Goal: Task Accomplishment & Management: Use online tool/utility

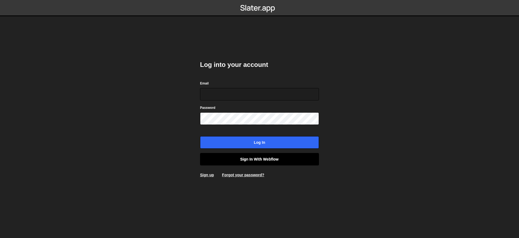
click at [274, 153] on link "Sign in with Webflow" at bounding box center [259, 159] width 119 height 12
click at [273, 155] on link "Sign in with Webflow" at bounding box center [259, 159] width 119 height 12
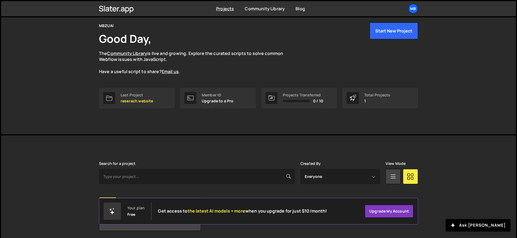
scroll to position [41, 0]
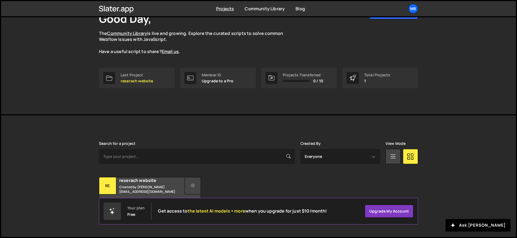
click at [185, 179] on button at bounding box center [193, 185] width 16 height 17
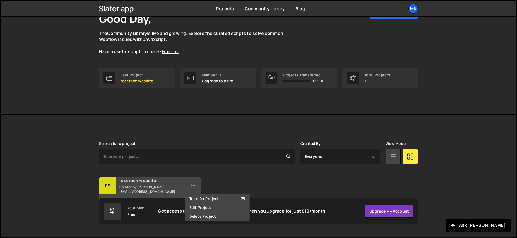
click at [172, 186] on div "reserach website Created by zaqi.silverano@mbzuai.ac.ae" at bounding box center [149, 185] width 101 height 17
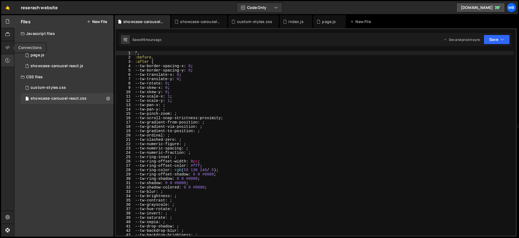
drag, startPoint x: 9, startPoint y: 48, endPoint x: 9, endPoint y: 59, distance: 11.1
click at [9, 48] on icon at bounding box center [7, 47] width 4 height 6
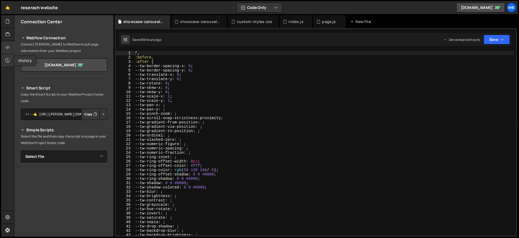
click at [8, 66] on div at bounding box center [7, 60] width 13 height 13
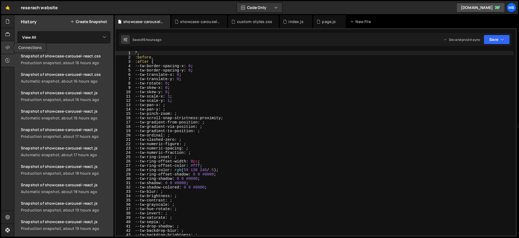
click at [8, 49] on icon at bounding box center [7, 47] width 4 height 6
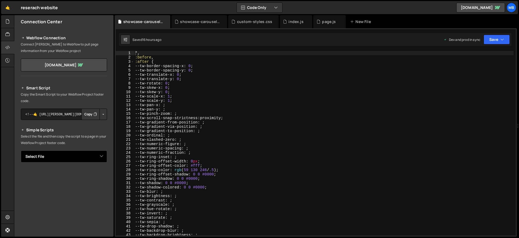
click at [101, 156] on select "Select File index.js page.js showcase-carousel-react.js custom-styles.css showc…" at bounding box center [64, 156] width 86 height 12
select select "45223"
click at [21, 150] on select "Select File index.js page.js showcase-carousel-react.js custom-styles.css showc…" at bounding box center [64, 156] width 86 height 12
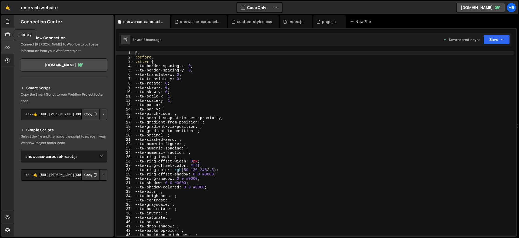
click at [8, 35] on icon at bounding box center [7, 34] width 4 height 6
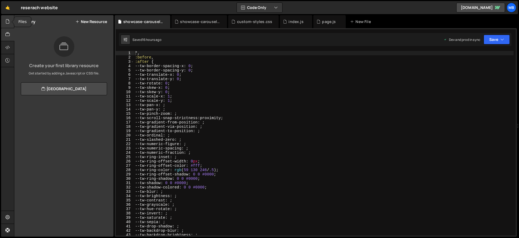
click at [5, 18] on icon at bounding box center [7, 21] width 4 height 6
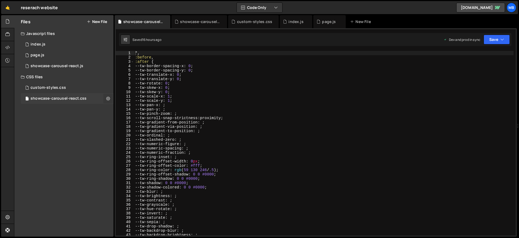
click at [108, 100] on icon at bounding box center [108, 98] width 4 height 5
type input "showcase-carousel-react"
radio input "false"
radio input "true"
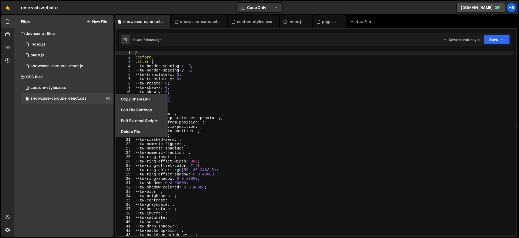
drag, startPoint x: 145, startPoint y: 109, endPoint x: 149, endPoint y: 107, distance: 5.2
click at [145, 109] on button "Edit File Settings" at bounding box center [141, 109] width 53 height 11
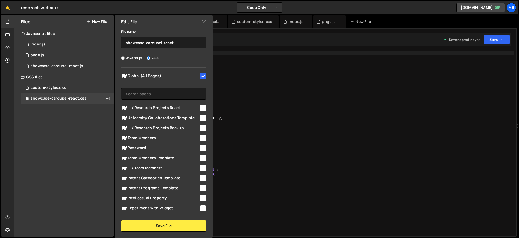
click at [202, 75] on input "checkbox" at bounding box center [203, 76] width 6 height 6
checkbox input "false"
click at [162, 224] on button "Save File" at bounding box center [163, 225] width 85 height 11
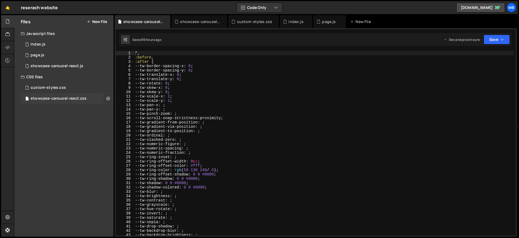
click at [111, 99] on button at bounding box center [108, 99] width 10 height 10
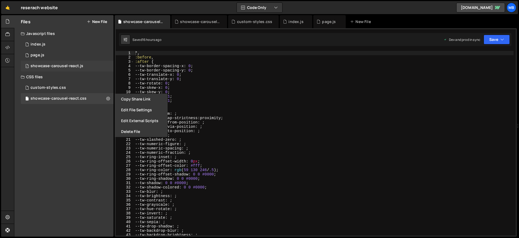
click at [102, 66] on div "1 showcase-carousel-react.js 0" at bounding box center [67, 66] width 93 height 11
radio input "true"
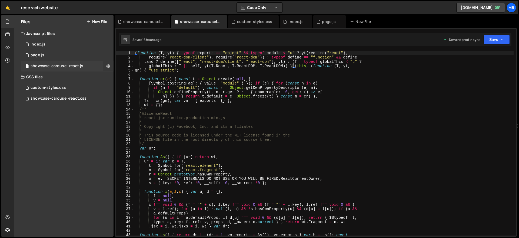
click at [107, 66] on icon at bounding box center [108, 65] width 4 height 5
type input "showcase-carousel-react"
radio input "true"
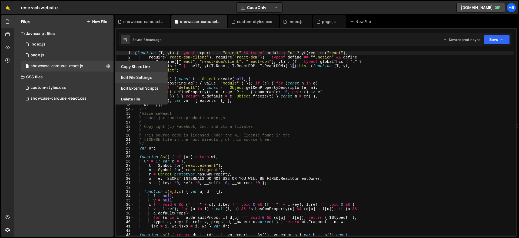
click at [136, 79] on button "Edit File Settings" at bounding box center [141, 77] width 53 height 11
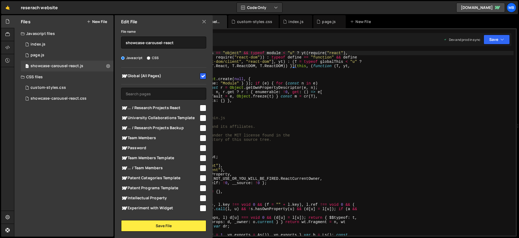
click at [200, 75] on input "checkbox" at bounding box center [203, 76] width 6 height 6
checkbox input "false"
click at [175, 228] on button "Save File" at bounding box center [163, 225] width 85 height 11
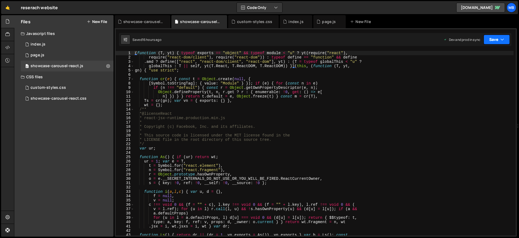
click at [495, 38] on button "Save" at bounding box center [497, 40] width 26 height 10
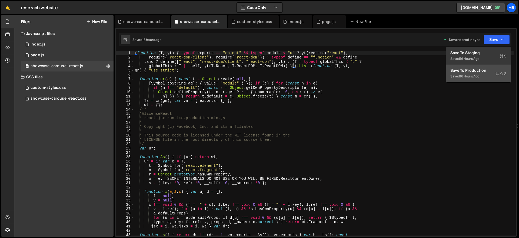
click at [481, 73] on div "Saved 16 hours ago" at bounding box center [478, 76] width 56 height 6
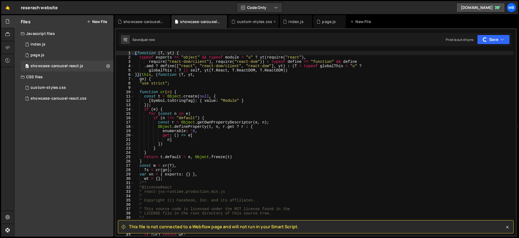
click at [247, 25] on div "custom-styles.css" at bounding box center [253, 21] width 51 height 13
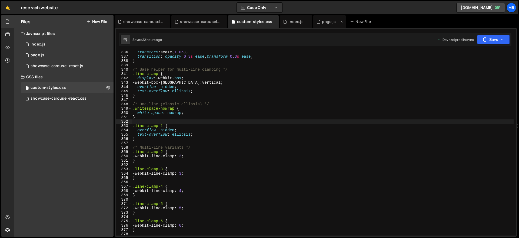
scroll to position [1450, 0]
click at [505, 42] on button "Save" at bounding box center [493, 40] width 33 height 10
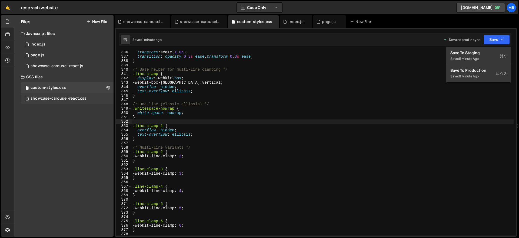
click at [79, 97] on div "showcase-carousel-react.css" at bounding box center [59, 98] width 56 height 5
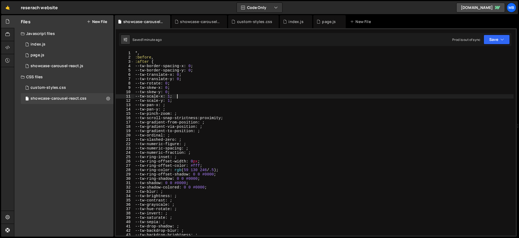
click at [214, 97] on div "*, :before , :after { --tw-border-spacing-x : 0 ; --tw-border-spacing-y : 0 ; -…" at bounding box center [324, 147] width 380 height 193
type textarea "}"
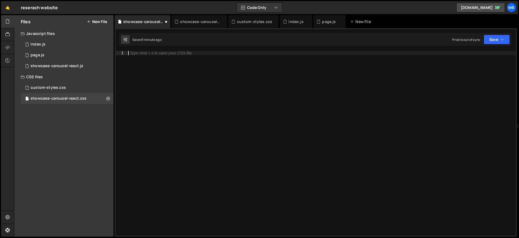
click at [304, 91] on div "Type cmd + s to save your CSS file." at bounding box center [321, 147] width 389 height 193
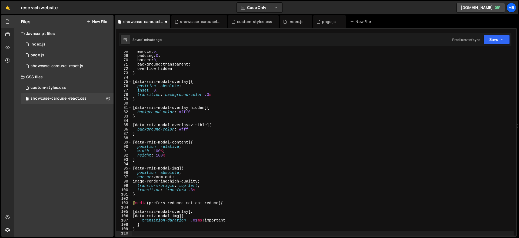
scroll to position [291, 0]
click at [502, 43] on button "Save" at bounding box center [497, 40] width 26 height 10
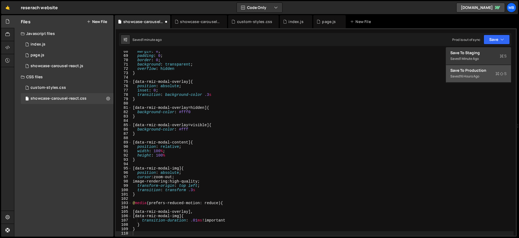
click at [485, 65] on button "Save to Production S Saved 16 hours ago" at bounding box center [478, 74] width 65 height 18
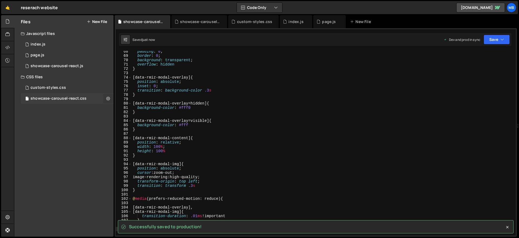
click at [107, 97] on icon at bounding box center [108, 98] width 4 height 5
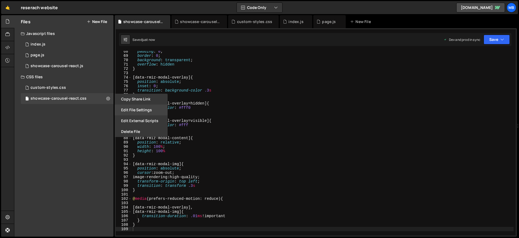
click at [142, 111] on button "Edit File Settings" at bounding box center [141, 109] width 53 height 11
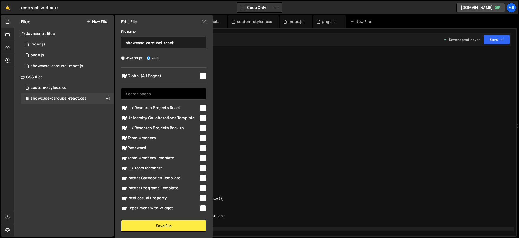
click at [169, 88] on input "text" at bounding box center [163, 94] width 85 height 12
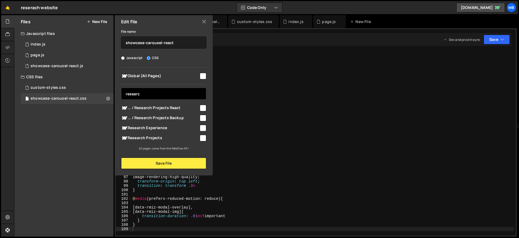
type input "researc"
click at [199, 136] on div at bounding box center [202, 137] width 7 height 7
drag, startPoint x: 202, startPoint y: 138, endPoint x: 198, endPoint y: 142, distance: 5.8
click at [202, 138] on input "checkbox" at bounding box center [203, 138] width 6 height 6
checkbox input "true"
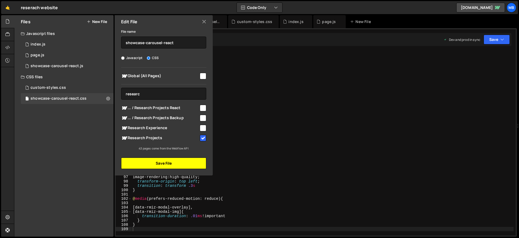
click at [185, 163] on button "Save File" at bounding box center [163, 162] width 85 height 11
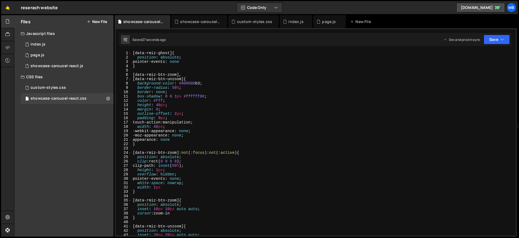
scroll to position [0, 0]
click at [186, 82] on div "[ data-rmiz-ghost ] { position : absolute ; pointer-events : none } [ data-rmiz…" at bounding box center [323, 147] width 382 height 193
type textarea "}"
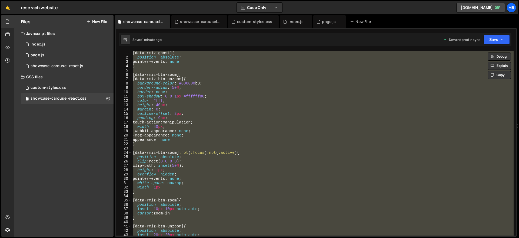
paste textarea
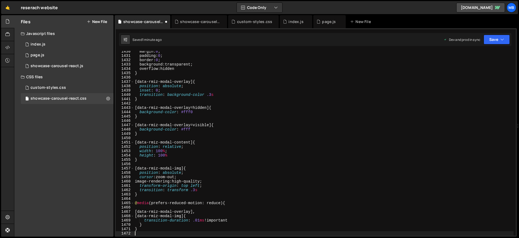
scroll to position [6221, 0]
click at [500, 43] on button "Save" at bounding box center [497, 40] width 26 height 10
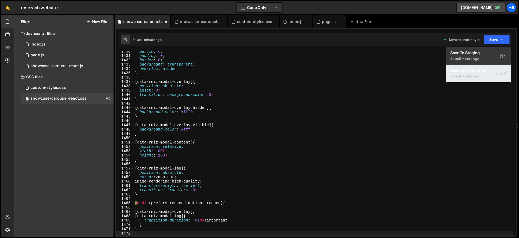
click at [489, 69] on div "Save to Production S" at bounding box center [478, 70] width 56 height 5
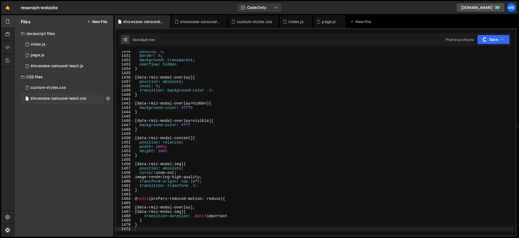
click at [108, 100] on icon at bounding box center [108, 98] width 4 height 5
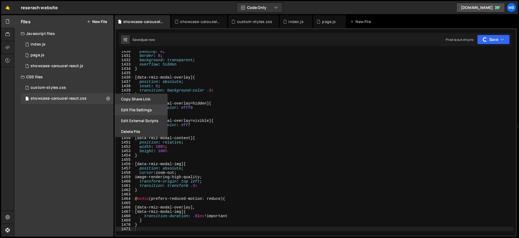
click at [122, 108] on button "Edit File Settings" at bounding box center [141, 109] width 53 height 11
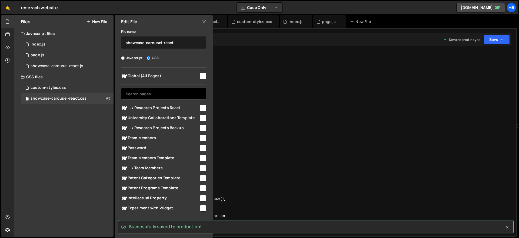
click at [168, 92] on input "text" at bounding box center [163, 94] width 85 height 12
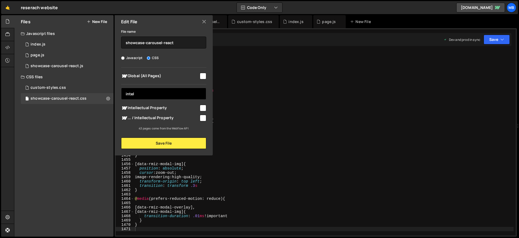
type input "intel"
click at [201, 106] on input "checkbox" at bounding box center [203, 108] width 6 height 6
checkbox input "true"
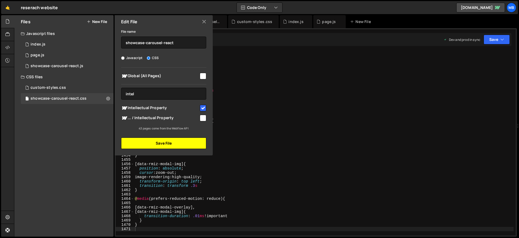
click at [198, 142] on button "Save File" at bounding box center [163, 142] width 85 height 11
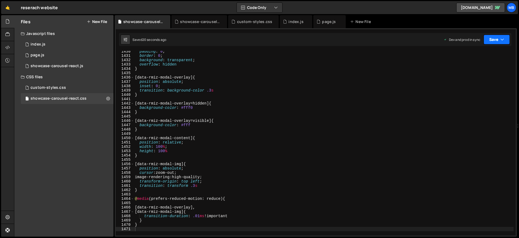
drag, startPoint x: 504, startPoint y: 39, endPoint x: 501, endPoint y: 47, distance: 8.4
click at [504, 39] on icon "button" at bounding box center [502, 39] width 4 height 5
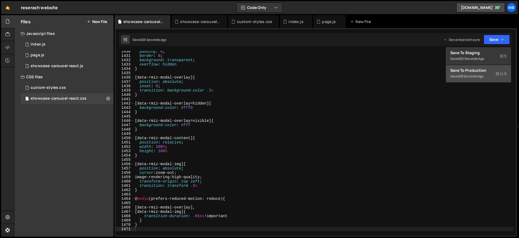
click at [493, 69] on div "Save to Production S" at bounding box center [478, 70] width 56 height 5
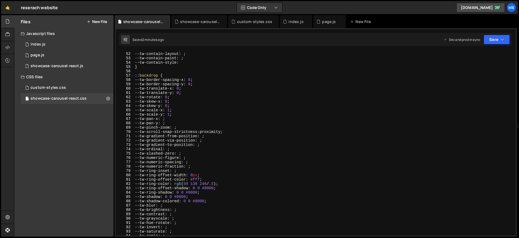
scroll to position [0, 0]
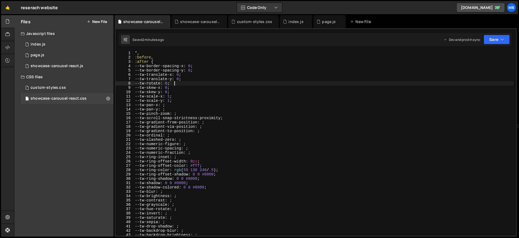
click at [222, 85] on div "*, :before , :after { --tw-border-spacing-x : 0 ; --tw-border-spacing-y : 0 ; -…" at bounding box center [324, 147] width 380 height 193
click at [219, 87] on div "*, :before , :after { --tw-border-spacing-x : 0 ; --tw-border-spacing-y : 0 ; -…" at bounding box center [324, 147] width 380 height 193
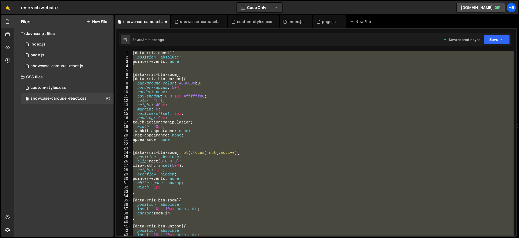
click at [324, 107] on div "[ data-rmiz-ghost ] { position : absolute ; pointer-events : none } [ data-rmiz…" at bounding box center [323, 143] width 382 height 184
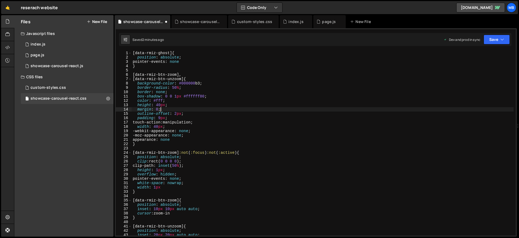
type textarea "}"
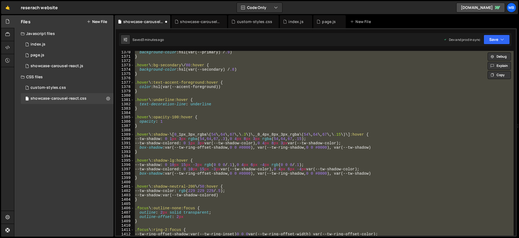
scroll to position [720, 0]
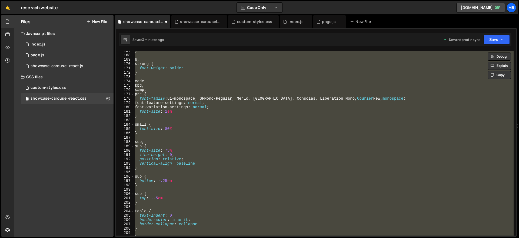
click at [428, 2] on div "🤙 reserach website ⚠️ Code is being edited in another browser Code Only Code On…" at bounding box center [259, 7] width 517 height 13
click at [365, 1] on div "🤙 reserach website ⚠️ Code is being edited in another browser Code Only Code On…" at bounding box center [259, 7] width 517 height 13
click at [512, 6] on div "MB" at bounding box center [512, 8] width 10 height 10
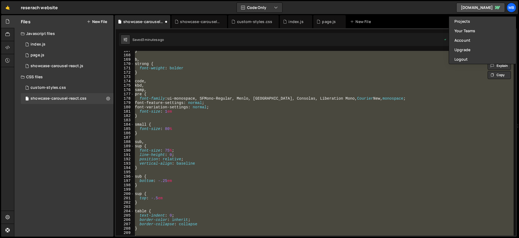
drag, startPoint x: 491, startPoint y: 3, endPoint x: 445, endPoint y: -18, distance: 51.2
click at [445, 0] on html "Projects Community Library Blog MB Projects Your Teams Account Upgrade Logout" at bounding box center [259, 119] width 519 height 238
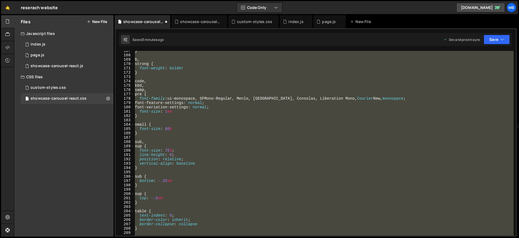
drag, startPoint x: 445, startPoint y: -18, endPoint x: 394, endPoint y: -12, distance: 51.4
click at [394, 0] on html "Projects Community Library Blog MB Projects Your Teams Account Upgrade Logout" at bounding box center [259, 119] width 519 height 238
drag, startPoint x: 394, startPoint y: -12, endPoint x: 337, endPoint y: -18, distance: 57.6
click at [337, 0] on html "Projects Community Library Blog MB Projects Your Teams Account Upgrade Logout" at bounding box center [259, 119] width 519 height 238
drag, startPoint x: 337, startPoint y: -18, endPoint x: 260, endPoint y: -12, distance: 77.2
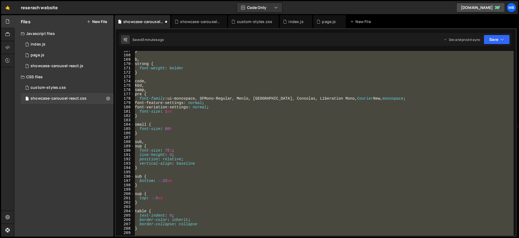
click at [260, 0] on html "Projects Community Library Blog MB Projects Your Teams Account Upgrade Logout" at bounding box center [259, 119] width 519 height 238
drag, startPoint x: 260, startPoint y: -12, endPoint x: 514, endPoint y: -107, distance: 271.2
click at [514, 0] on html "Projects Community Library Blog MB Projects Your Teams Account Upgrade Logout" at bounding box center [259, 119] width 519 height 238
drag, startPoint x: 514, startPoint y: -107, endPoint x: 497, endPoint y: -123, distance: 22.9
click at [497, 0] on html "Projects Community Library Blog MB Projects Your Teams Account Upgrade Logout" at bounding box center [259, 119] width 519 height 238
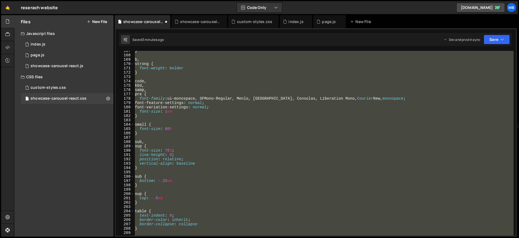
click at [495, 0] on html "Projects Community Library Blog MB Projects Your Teams Account Upgrade Logout" at bounding box center [259, 119] width 519 height 238
type textarea "}https://slater.app/projects/reserach-website/editor2#"
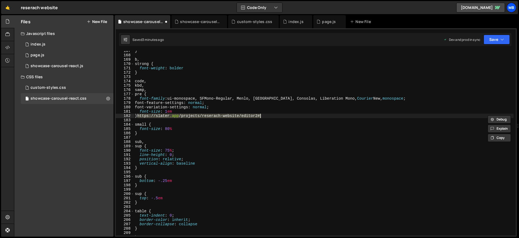
click at [475, 0] on html "Projects Community Library Blog MB Projects Your Teams Account Upgrade Logout" at bounding box center [259, 119] width 519 height 238
drag, startPoint x: 511, startPoint y: 7, endPoint x: 442, endPoint y: -55, distance: 92.8
click at [442, 0] on html "Projects Community Library Blog MB Projects Your Teams Account Upgrade Logout" at bounding box center [259, 119] width 519 height 238
drag, startPoint x: 442, startPoint y: -55, endPoint x: 329, endPoint y: -59, distance: 112.8
click at [329, 0] on html "Projects Community Library Blog MB Projects Your Teams Account Upgrade Logout" at bounding box center [259, 119] width 519 height 238
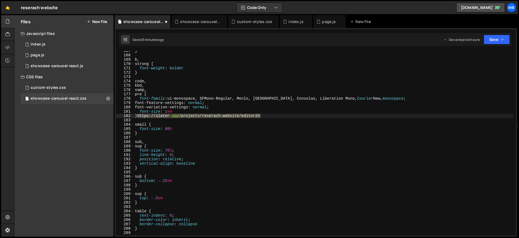
drag, startPoint x: 329, startPoint y: -59, endPoint x: 163, endPoint y: -97, distance: 169.9
click at [163, 0] on html "Projects Community Library Blog MB Projects Your Teams Account Upgrade Logout" at bounding box center [259, 119] width 519 height 238
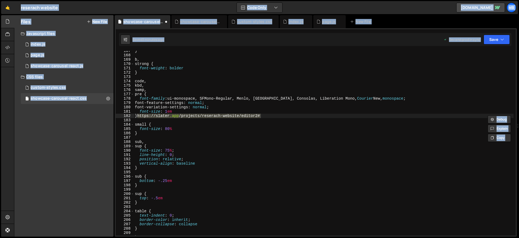
drag, startPoint x: 163, startPoint y: -97, endPoint x: 266, endPoint y: -95, distance: 102.5
click at [266, 0] on html "Projects Community Library Blog MB Projects Your Teams Account Upgrade Logout" at bounding box center [259, 119] width 519 height 238
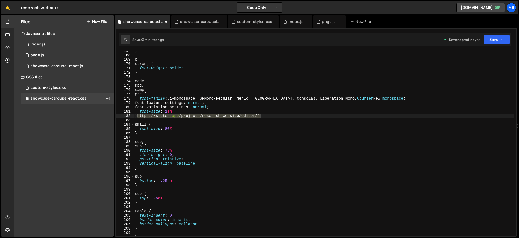
drag, startPoint x: 266, startPoint y: -95, endPoint x: 274, endPoint y: -63, distance: 32.6
click at [274, 0] on html "Projects Community Library Blog MB Projects Your Teams Account Upgrade Logout" at bounding box center [259, 119] width 519 height 238
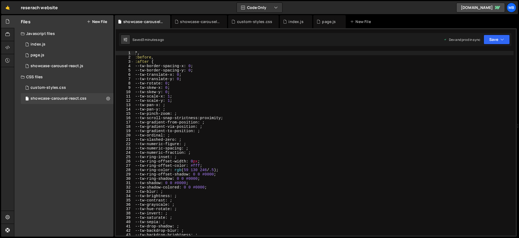
drag, startPoint x: 0, startPoint y: 0, endPoint x: 170, endPoint y: -112, distance: 203.6
click at [165, 0] on html "Projects Community Library Blog MB Projects Your Teams Account Upgrade Logout" at bounding box center [259, 119] width 519 height 238
click at [170, 0] on html "Projects Community Library Blog MB Projects Your Teams Account Upgrade Logout" at bounding box center [259, 119] width 519 height 238
click at [509, 7] on div "MB" at bounding box center [512, 8] width 10 height 10
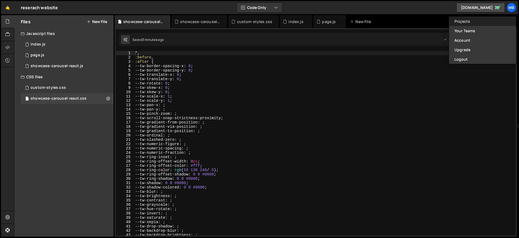
click at [505, 21] on link "Projects" at bounding box center [482, 20] width 67 height 9
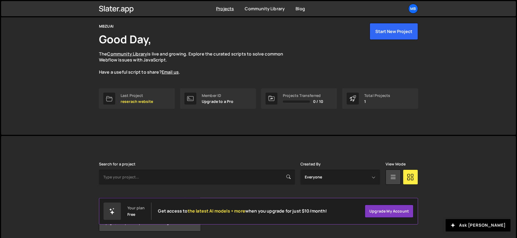
scroll to position [41, 0]
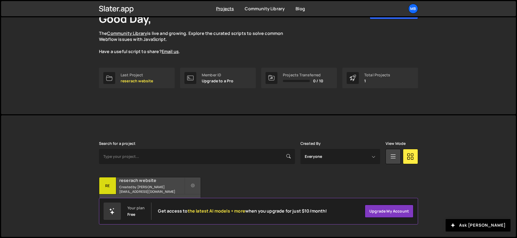
click at [155, 187] on small "Created by [PERSON_NAME][EMAIL_ADDRESS][DOMAIN_NAME]" at bounding box center [151, 188] width 65 height 9
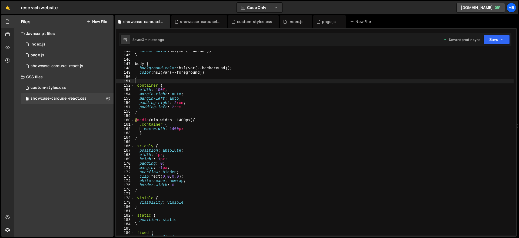
drag, startPoint x: 366, startPoint y: 83, endPoint x: 329, endPoint y: 106, distance: 43.4
click at [365, 84] on div "border-color : hsl(var(--border)) } body { background-color : hsl(var(--backgro…" at bounding box center [324, 145] width 380 height 193
drag, startPoint x: 329, startPoint y: 106, endPoint x: 332, endPoint y: 127, distance: 21.6
click at [332, 127] on div "border-color : hsl(var(--border)) } body { background-color : hsl(var(--backgro…" at bounding box center [324, 145] width 380 height 193
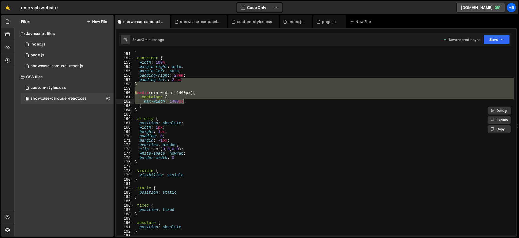
scroll to position [648, 0]
click at [253, 110] on div "} .container { width : 100 % ; margin-right : auto ; margin-left : auto ; paddi…" at bounding box center [324, 143] width 380 height 193
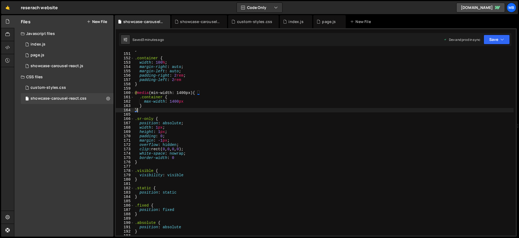
type textarea "}"
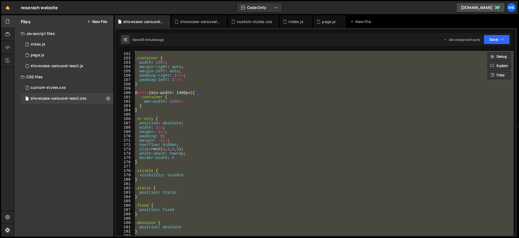
paste textarea
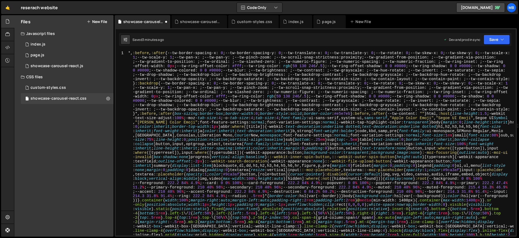
scroll to position [0, 0]
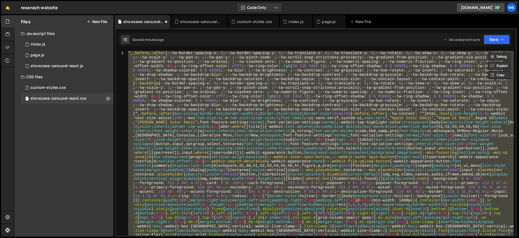
paste textarea
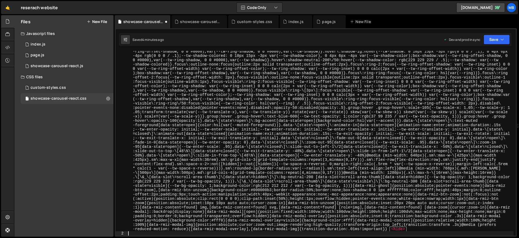
scroll to position [516, 0]
click at [503, 38] on icon "button" at bounding box center [502, 39] width 4 height 5
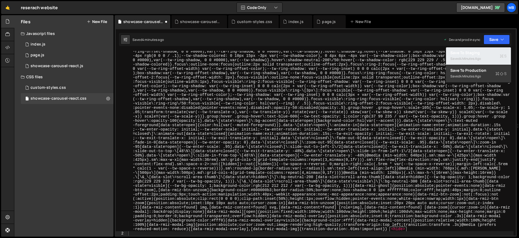
drag, startPoint x: 492, startPoint y: 56, endPoint x: 491, endPoint y: 73, distance: 17.6
click at [491, 76] on div "Save to Staging S Saved 4 minutes ago Save to Production S Saved 4 minutes ago …" at bounding box center [478, 65] width 65 height 36
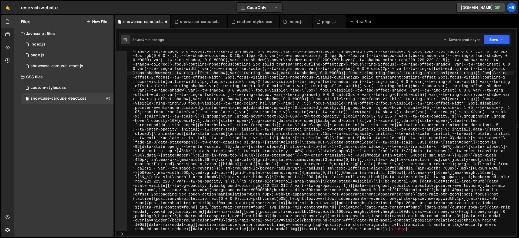
drag, startPoint x: 491, startPoint y: 73, endPoint x: 495, endPoint y: 49, distance: 24.4
drag, startPoint x: 499, startPoint y: 37, endPoint x: 495, endPoint y: 62, distance: 25.0
click at [499, 37] on button "Save" at bounding box center [497, 40] width 26 height 10
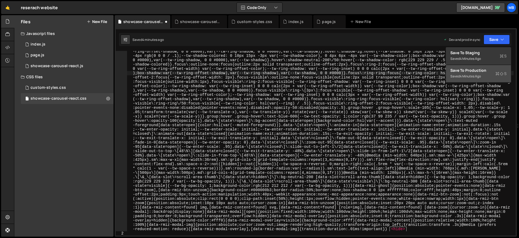
click at [490, 76] on div "Saved 4 minutes ago" at bounding box center [478, 76] width 56 height 6
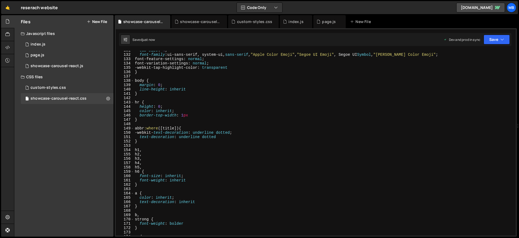
scroll to position [603, 0]
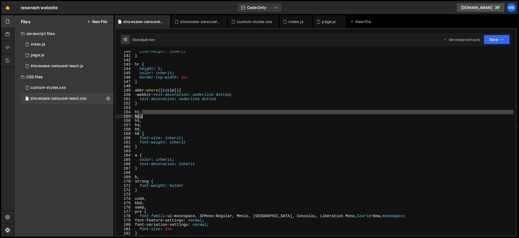
click at [147, 116] on div "line-height : inherit } hr { height : 0 ; color : inherit ; border-top-width : …" at bounding box center [324, 145] width 380 height 193
type textarea "h4, h2,"
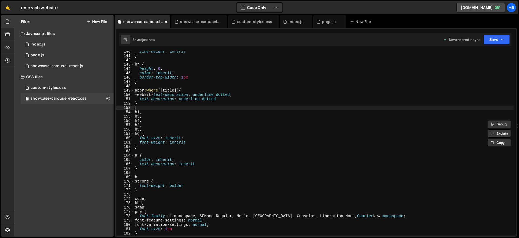
click at [147, 108] on div "line-height : inherit } hr { height : 0 ; color : inherit ; border-top-width : …" at bounding box center [324, 145] width 380 height 193
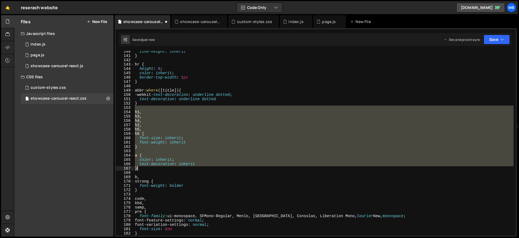
click at [147, 166] on div "line-height : inherit } hr { height : 0 ; color : inherit ; border-top-width : …" at bounding box center [324, 145] width 380 height 193
type textarea "text-decoration: inherit }"
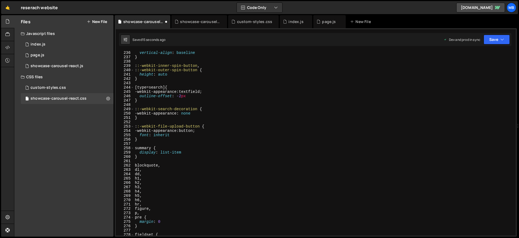
scroll to position [1040, 0]
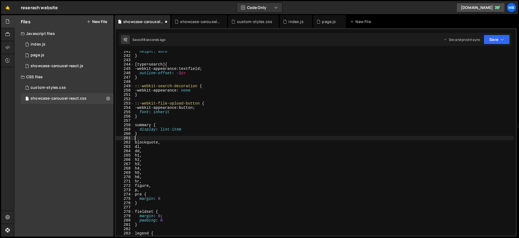
click at [164, 137] on div "height : auto } [ type = search ] { -webkit-appearance : textfield ; outline-of…" at bounding box center [324, 145] width 380 height 193
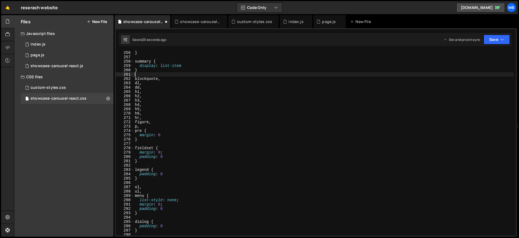
scroll to position [1104, 0]
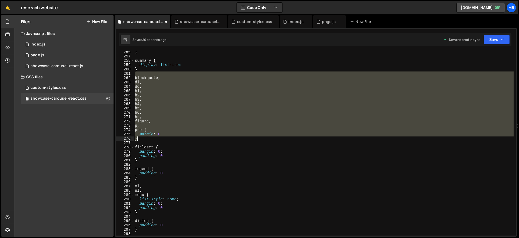
click at [167, 139] on div "} summary { display : list-item } blockquote , dl , dd , h1 , h2 , h3 , h4 , h5…" at bounding box center [324, 146] width 380 height 193
type textarea "margin: 0 }"
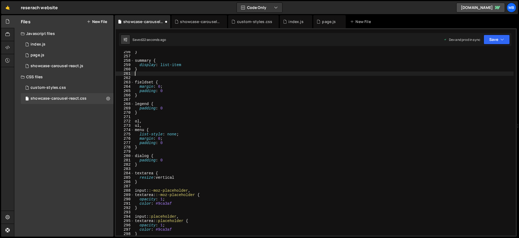
scroll to position [1146, 0]
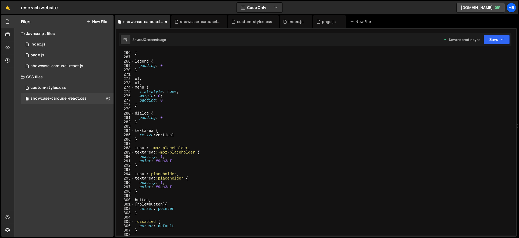
type textarea "margin: 0 }"
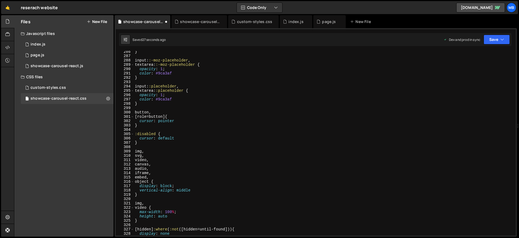
scroll to position [1313, 0]
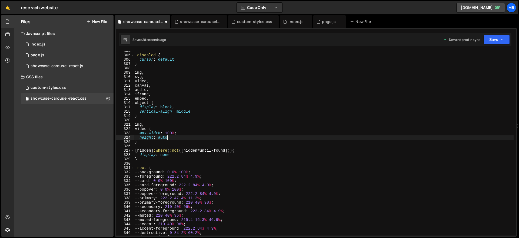
click at [168, 135] on div ":disabled { cursor : default } img , svg , video , canvas , audio , iframe , em…" at bounding box center [324, 145] width 380 height 193
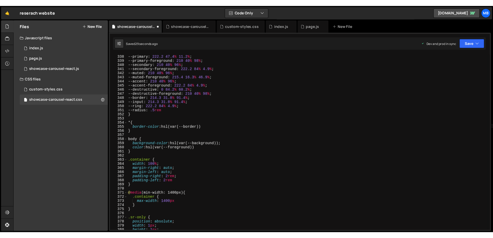
scroll to position [1479, 0]
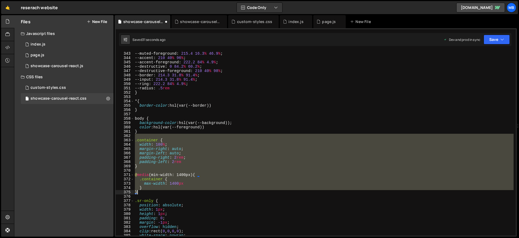
drag, startPoint x: 168, startPoint y: 134, endPoint x: 182, endPoint y: 193, distance: 61.1
click at [181, 193] on div "--muted : 210 40 % 96 % ; --muted-foreground : 215.4 16.3 % 46.9 % ; --accent :…" at bounding box center [324, 143] width 380 height 193
type textarea "} }"
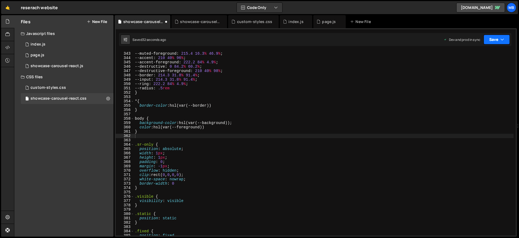
click at [495, 39] on button "Save" at bounding box center [497, 40] width 26 height 10
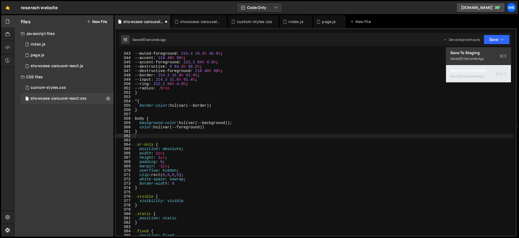
click at [478, 74] on div "32 seconds ago" at bounding box center [472, 76] width 24 height 5
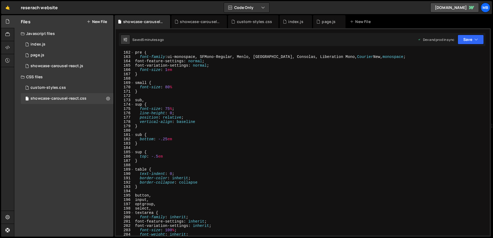
scroll to position [721, 0]
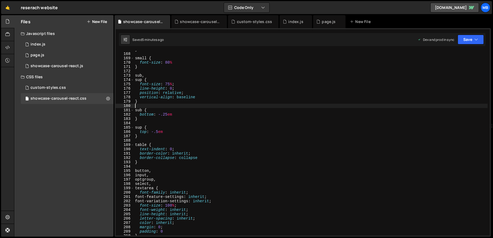
click at [248, 105] on div "} small { font-size : 80 % } sub , sup { font-size : 75 % ; line-height : 0 ; p…" at bounding box center [311, 143] width 354 height 193
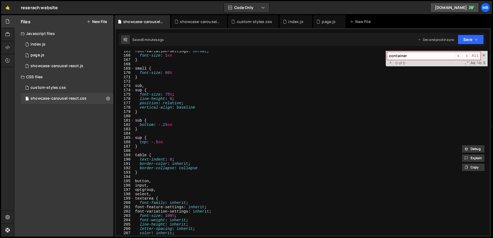
scroll to position [711, 0]
type input "container"
type textarea "line-height: 0;"
click at [267, 97] on div "font-variation-settings : normal ; font-size : 1 em } small { font-size : 80 % …" at bounding box center [311, 145] width 354 height 193
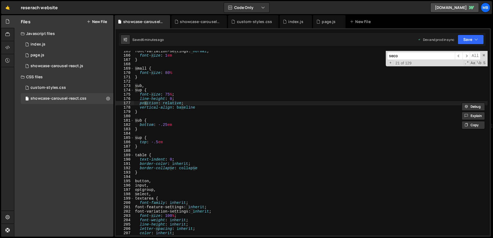
scroll to position [1370, 0]
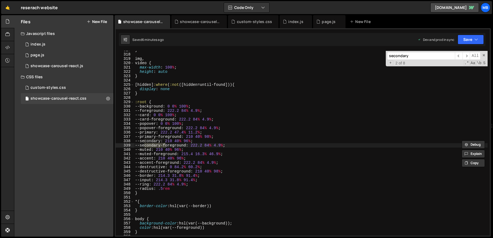
type input "secondary"
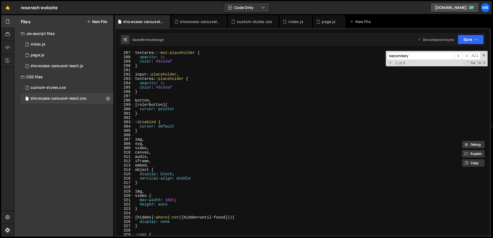
scroll to position [1290, 0]
type textarea "vertical-align: middle"
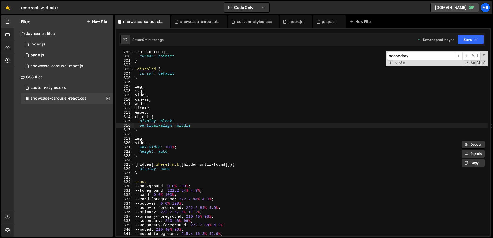
click at [207, 127] on div "[ role = button ] { cursor : pointer } :disabled { cursor : default } img , svg…" at bounding box center [311, 146] width 354 height 193
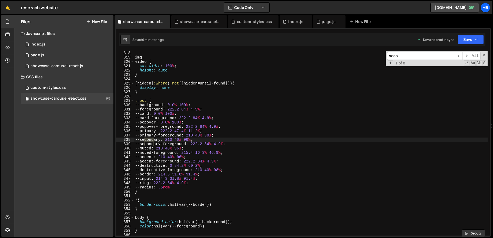
type input "seco"
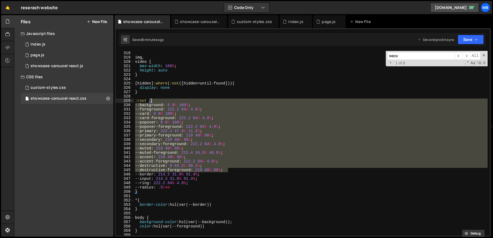
drag, startPoint x: 239, startPoint y: 169, endPoint x: 244, endPoint y: 100, distance: 69.1
click at [244, 100] on div "} img , video { max-width : 100 % ; height : auto } [ hidden ] :where ( :not ([…" at bounding box center [311, 142] width 354 height 193
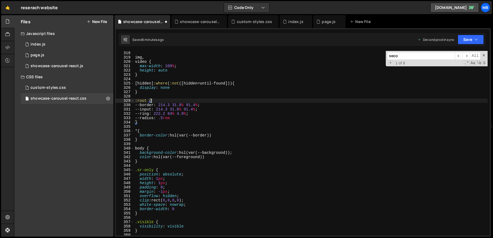
click at [465, 34] on div "Saved 6 minutes ago Dev and prod in sync Upgrade to Edit Save Save to Staging S…" at bounding box center [302, 39] width 367 height 13
click at [465, 36] on button "Save" at bounding box center [471, 40] width 26 height 10
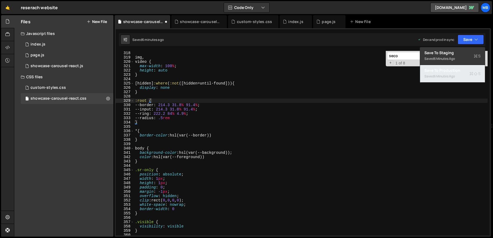
click at [461, 70] on div "Save to Production S" at bounding box center [453, 70] width 56 height 5
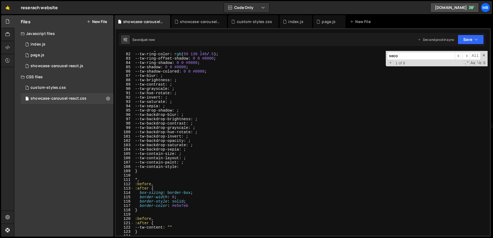
scroll to position [507, 0]
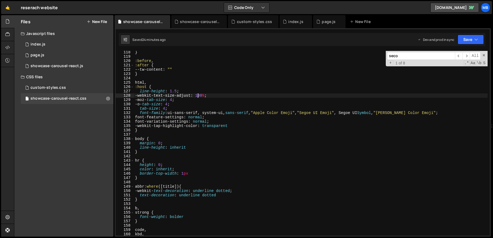
click at [198, 96] on div "} :before , :after { --tw-content : " " } html , :host { line-height : 1.5 ; -w…" at bounding box center [311, 146] width 354 height 193
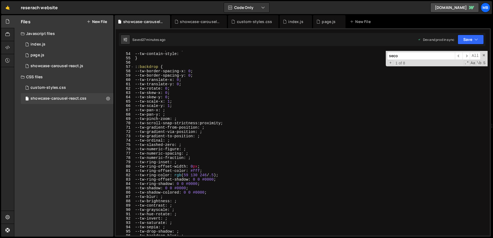
click at [196, 96] on div "--tw-contain-paint : ; --tw-contain-style : } : :backdrop { --tw-border-spacing…" at bounding box center [311, 143] width 354 height 193
type textarea "}"
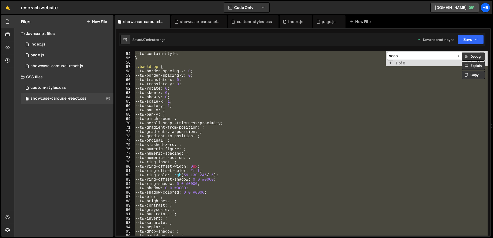
paste textarea
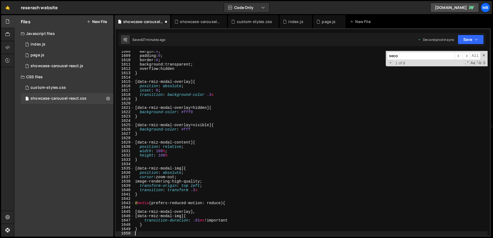
scroll to position [6991, 0]
click at [287, 104] on div "margin : 0 ; padding : 0 ; border : 0 ; background : transparent ; overflow : h…" at bounding box center [311, 145] width 354 height 193
type textarea "}"
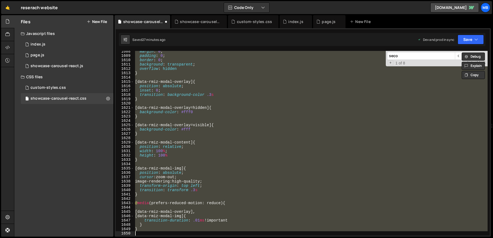
paste textarea
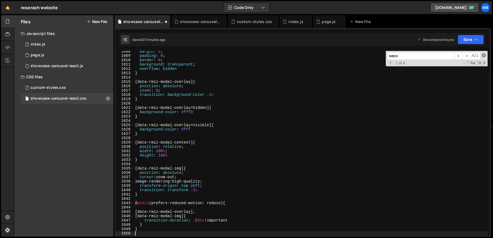
click at [483, 55] on span at bounding box center [484, 55] width 4 height 4
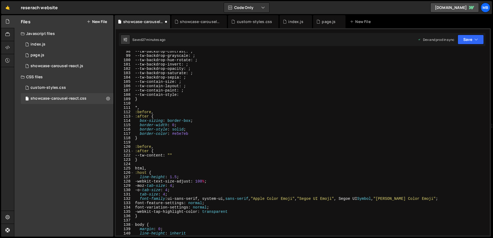
scroll to position [0, 0]
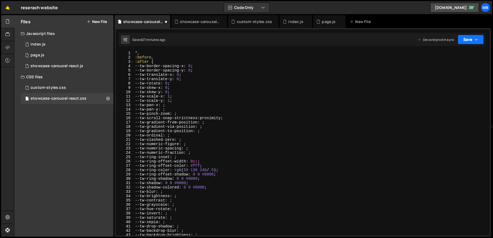
click at [464, 42] on button "Save" at bounding box center [471, 40] width 26 height 10
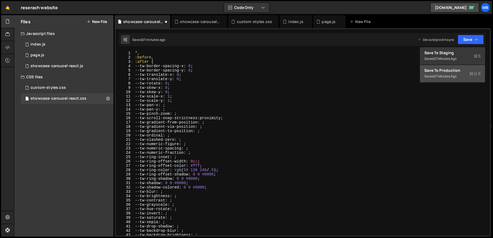
click at [457, 71] on div "Save to Production S" at bounding box center [453, 70] width 56 height 5
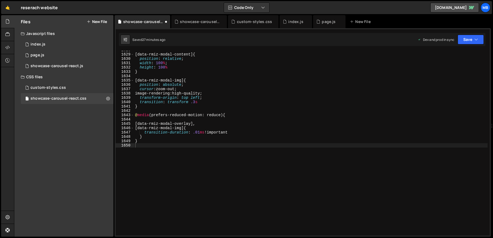
scroll to position [7079, 0]
click at [74, 64] on div "showcase-carousel-react.js" at bounding box center [57, 66] width 53 height 5
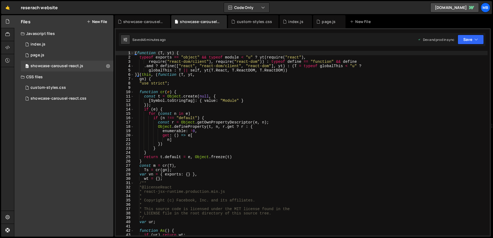
click at [229, 98] on div "( function ( T , yt ) { typeof exports == "object" && typeof module < "u" ? yt …" at bounding box center [311, 147] width 354 height 193
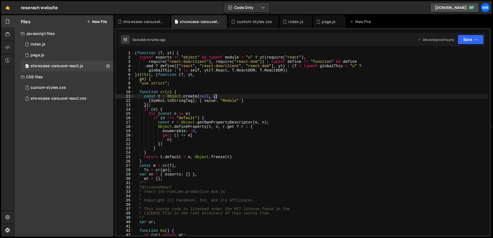
type textarea "}));"
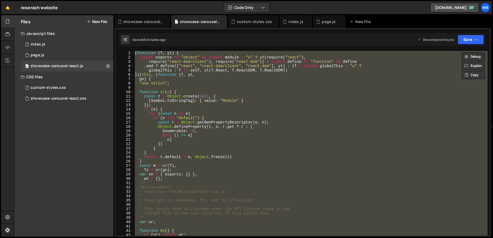
paste textarea
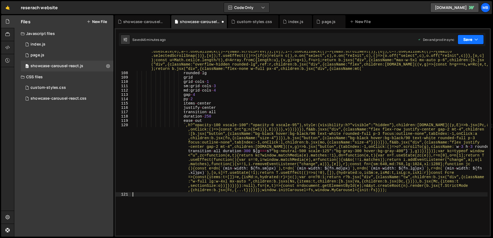
click at [470, 43] on button "Save" at bounding box center [471, 40] width 26 height 10
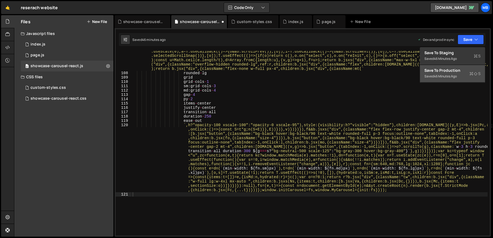
click at [463, 73] on div "Saved 46 minutes ago" at bounding box center [453, 76] width 56 height 6
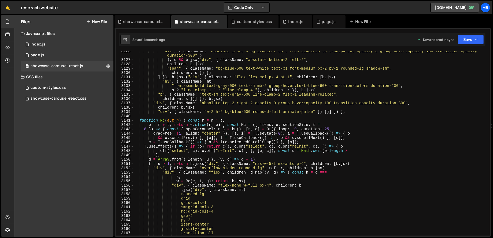
scroll to position [8673, 0]
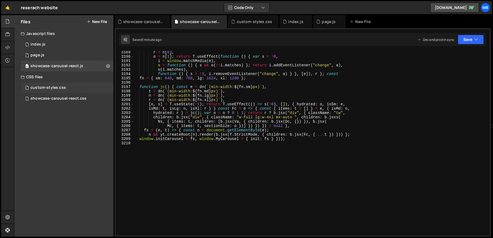
click at [69, 84] on div "custom-styles.css 0" at bounding box center [67, 87] width 93 height 11
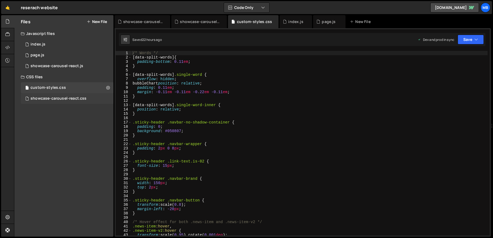
click at [73, 96] on div "showcase-carousel-react.css" at bounding box center [59, 98] width 56 height 5
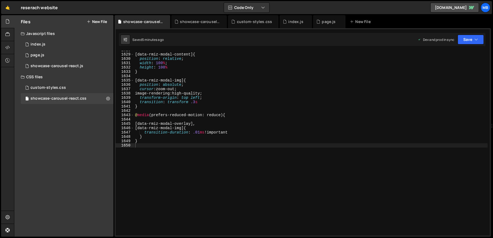
click at [218, 94] on div "[ data-rmiz-modal-content ] { position : relative ; width : 100 % ; height : 10…" at bounding box center [311, 144] width 354 height 193
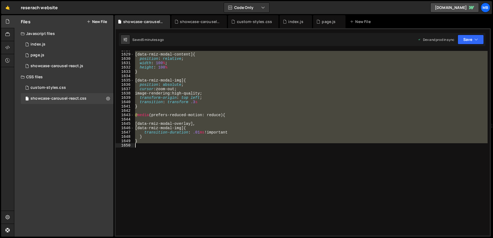
type textarea "}"
paste textarea
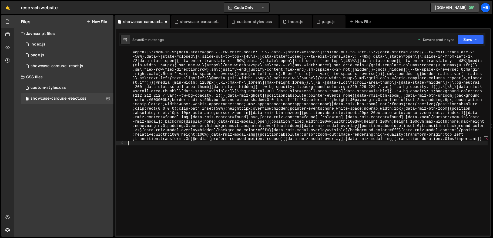
scroll to position [658, 0]
click at [473, 37] on button "Save" at bounding box center [471, 40] width 26 height 10
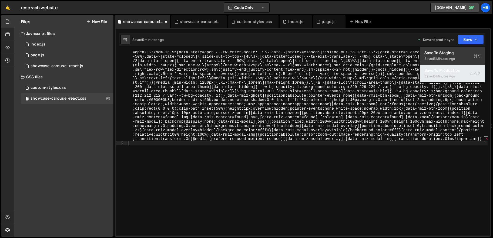
click at [460, 69] on div "Save to Production S" at bounding box center [453, 70] width 56 height 5
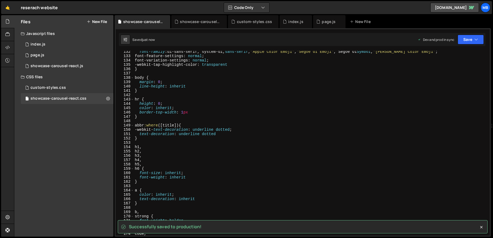
scroll to position [649, 0]
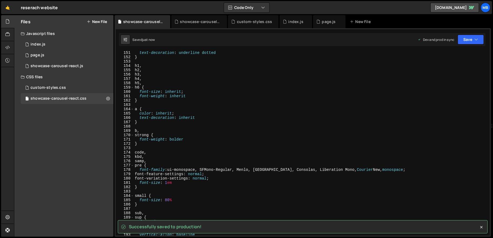
type textarea "}"
click at [379, 102] on div "text-decoration : underline dotted } h1 , h2 , h3 , h4 , h5 , h6 { font-size : …" at bounding box center [311, 147] width 354 height 193
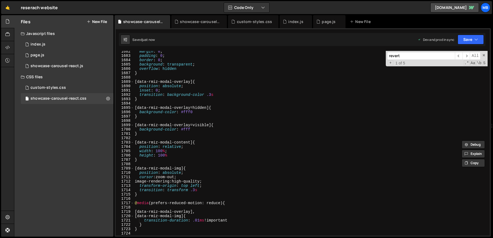
scroll to position [7311, 0]
type input "revert"
click at [81, 95] on div "showcase-carousel-react.css 0" at bounding box center [67, 98] width 93 height 11
click at [199, 82] on div "margin : 0 ; padding : 0 ; border : 0 ; background : transparent ; overflow : h…" at bounding box center [311, 145] width 354 height 193
type textarea "}"
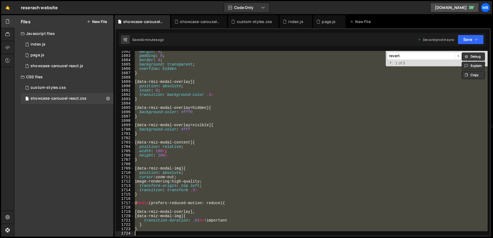
paste textarea
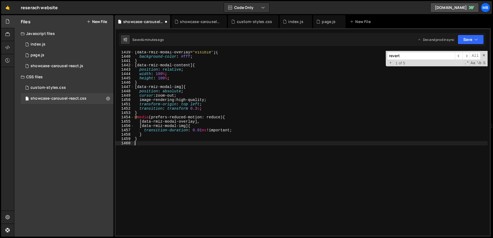
scroll to position [6220, 0]
click at [474, 39] on button "Save" at bounding box center [471, 40] width 26 height 10
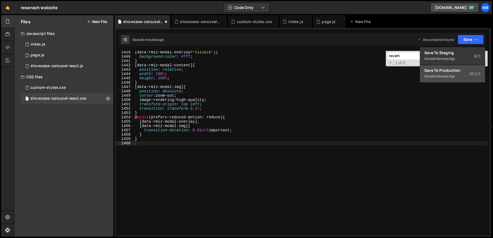
click at [457, 71] on div "Save to Production S" at bounding box center [453, 70] width 56 height 5
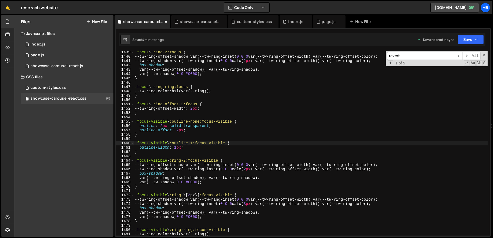
scroll to position [6246, 0]
